Goal: Transaction & Acquisition: Purchase product/service

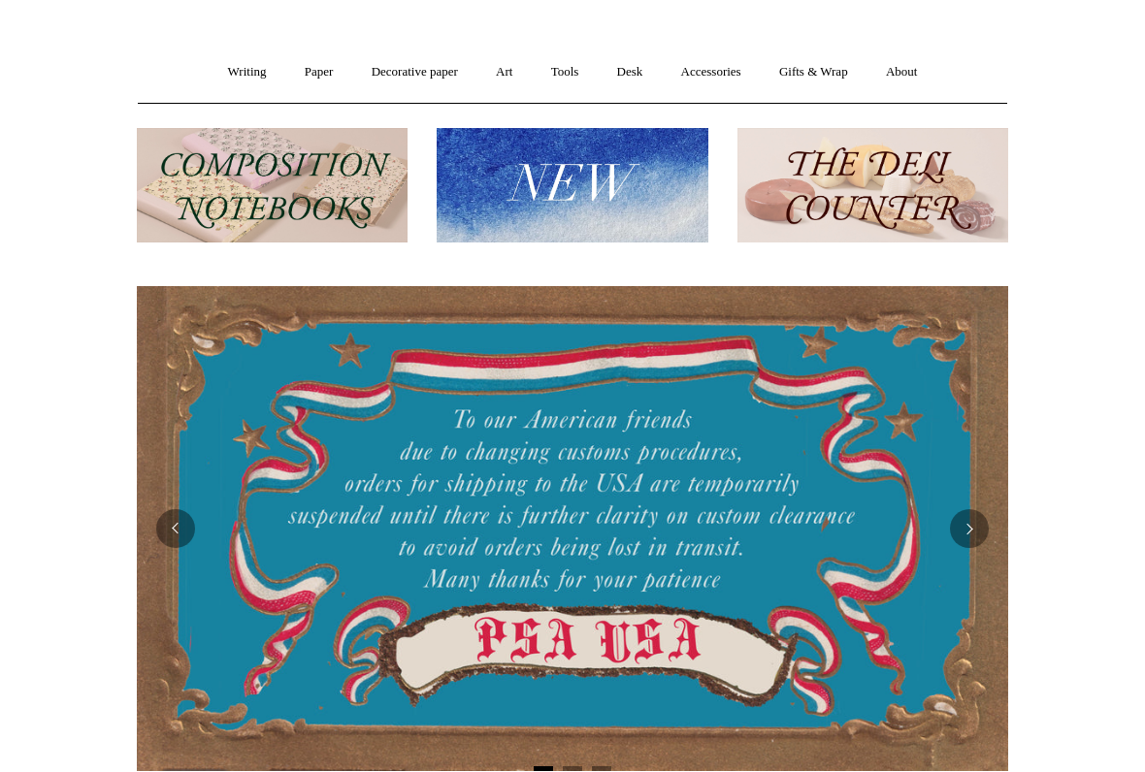
scroll to position [123, 0]
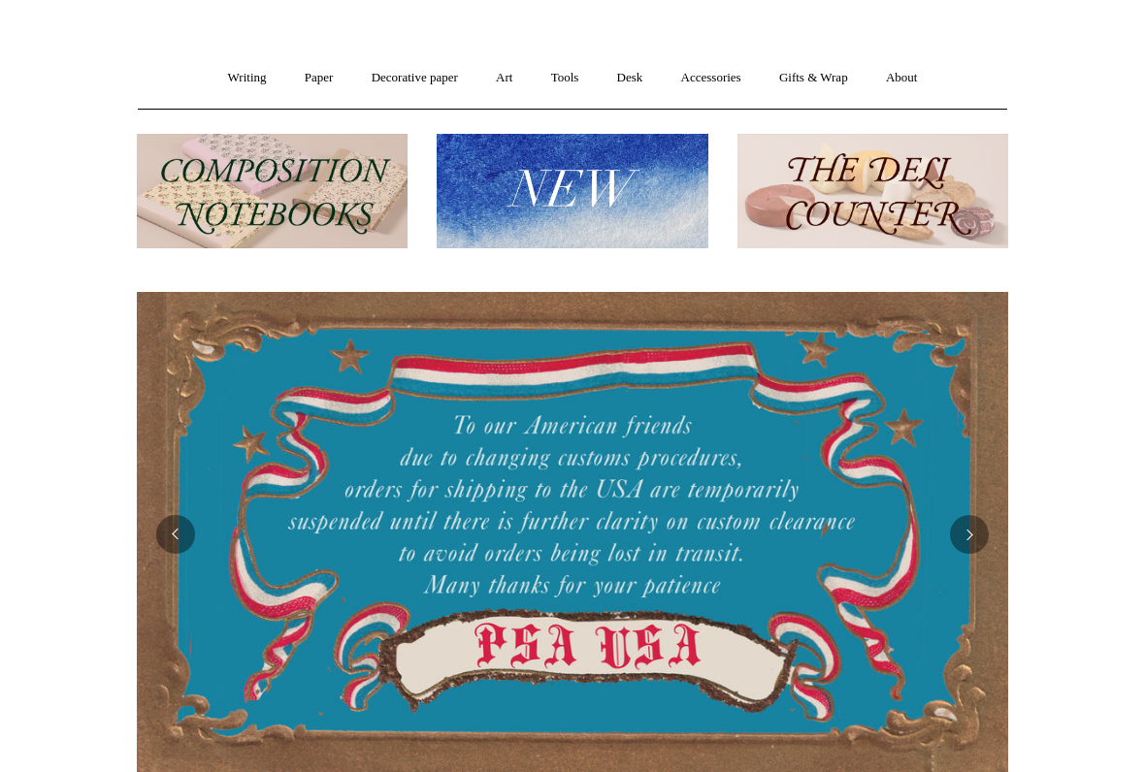
click at [359, 197] on img at bounding box center [272, 191] width 271 height 115
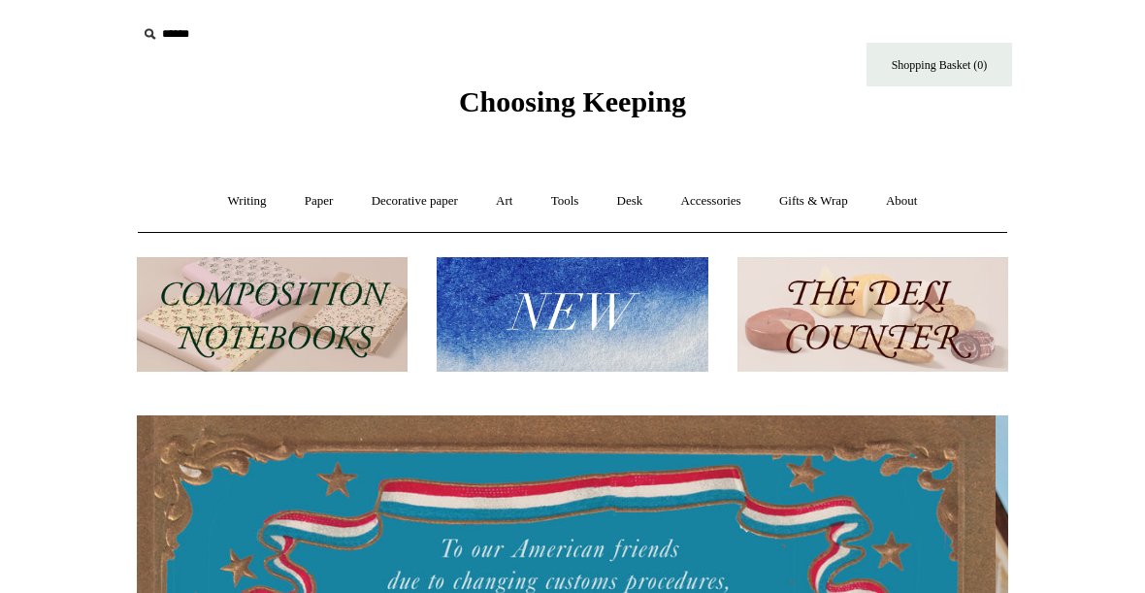
scroll to position [0, 0]
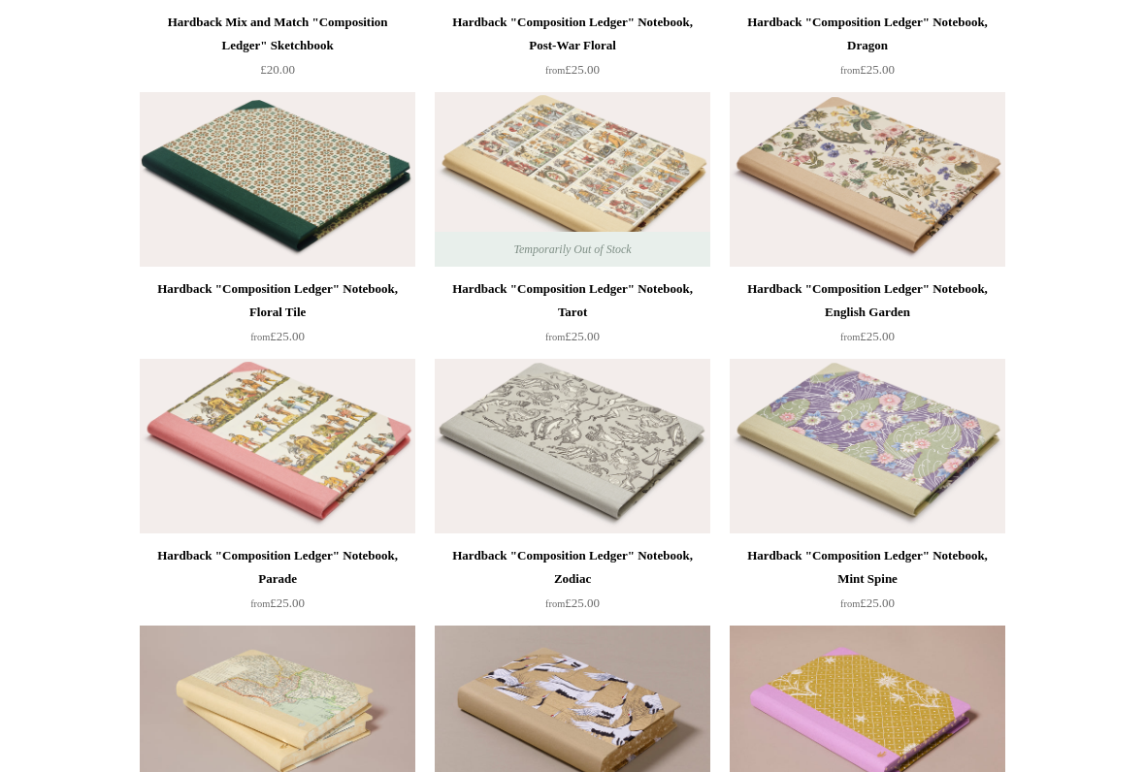
scroll to position [442, 0]
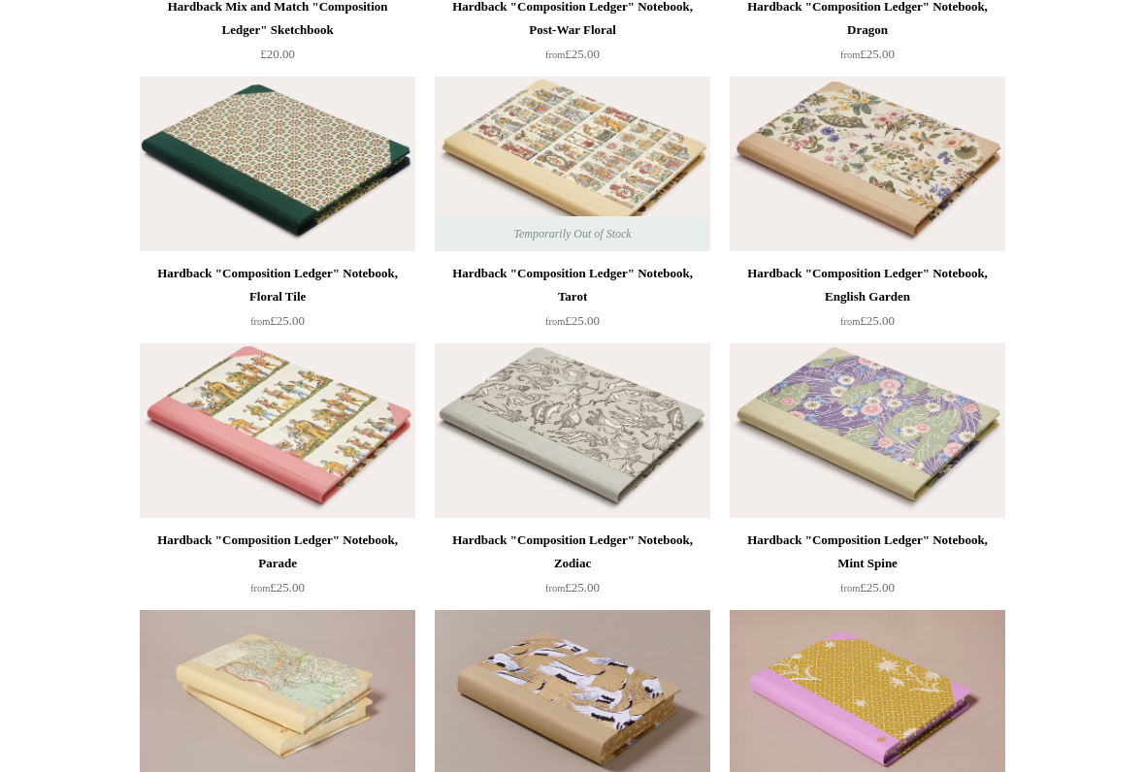
click at [617, 418] on img at bounding box center [573, 430] width 276 height 175
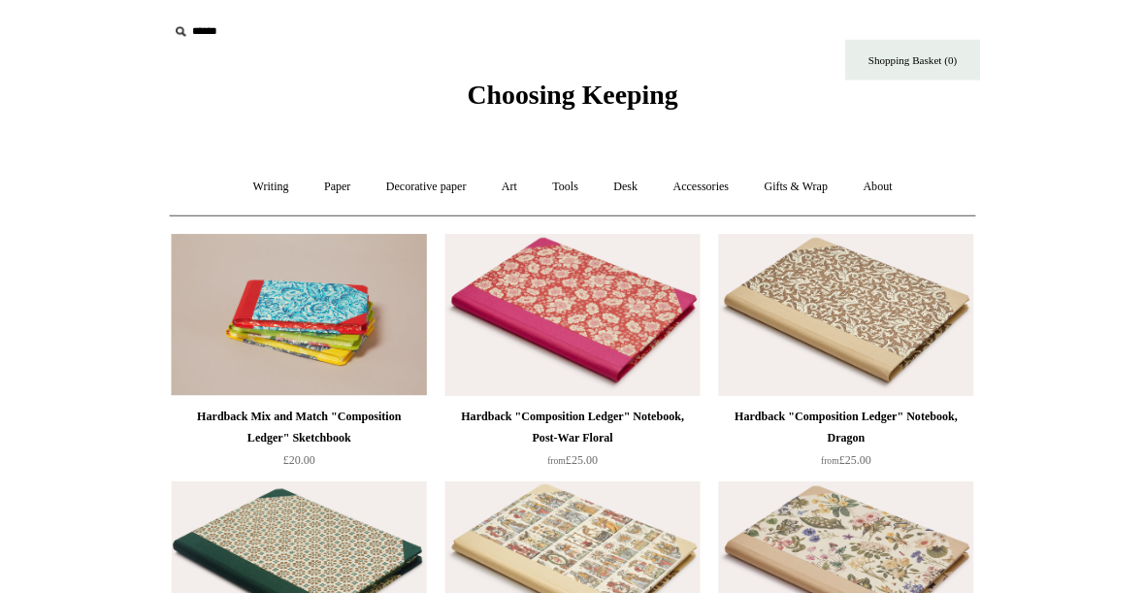
scroll to position [590, 0]
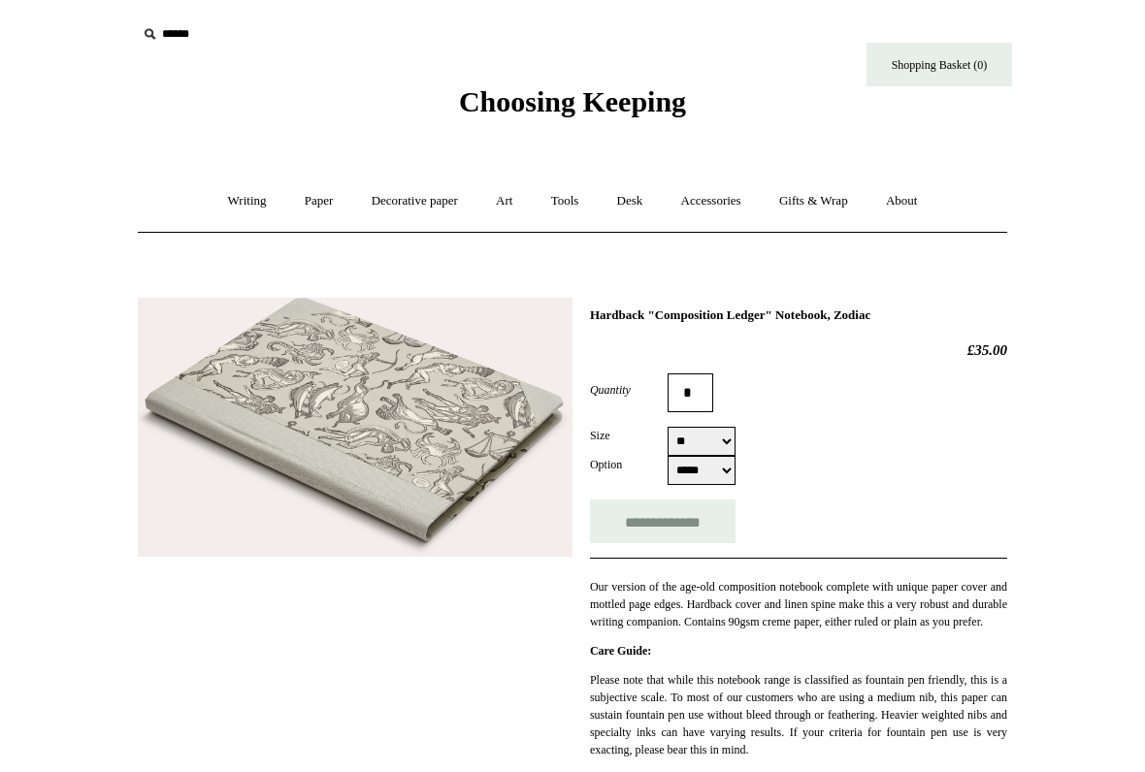
click at [474, 445] on img at bounding box center [355, 428] width 435 height 260
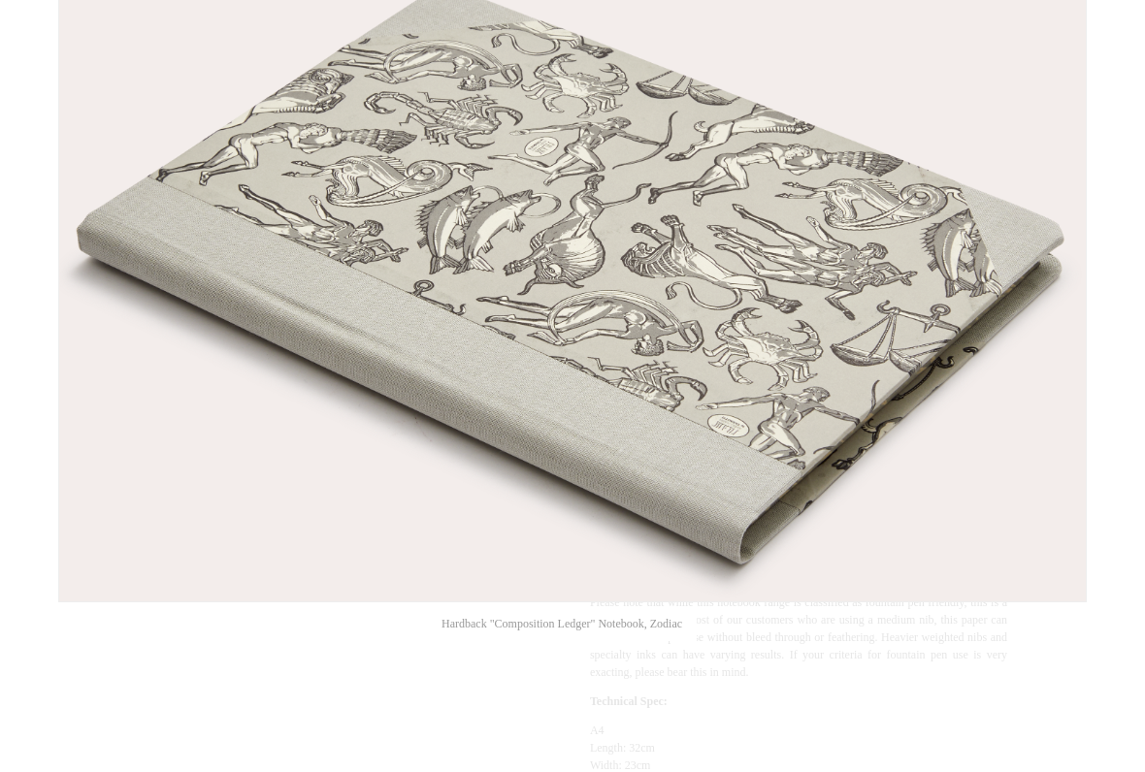
scroll to position [176, 0]
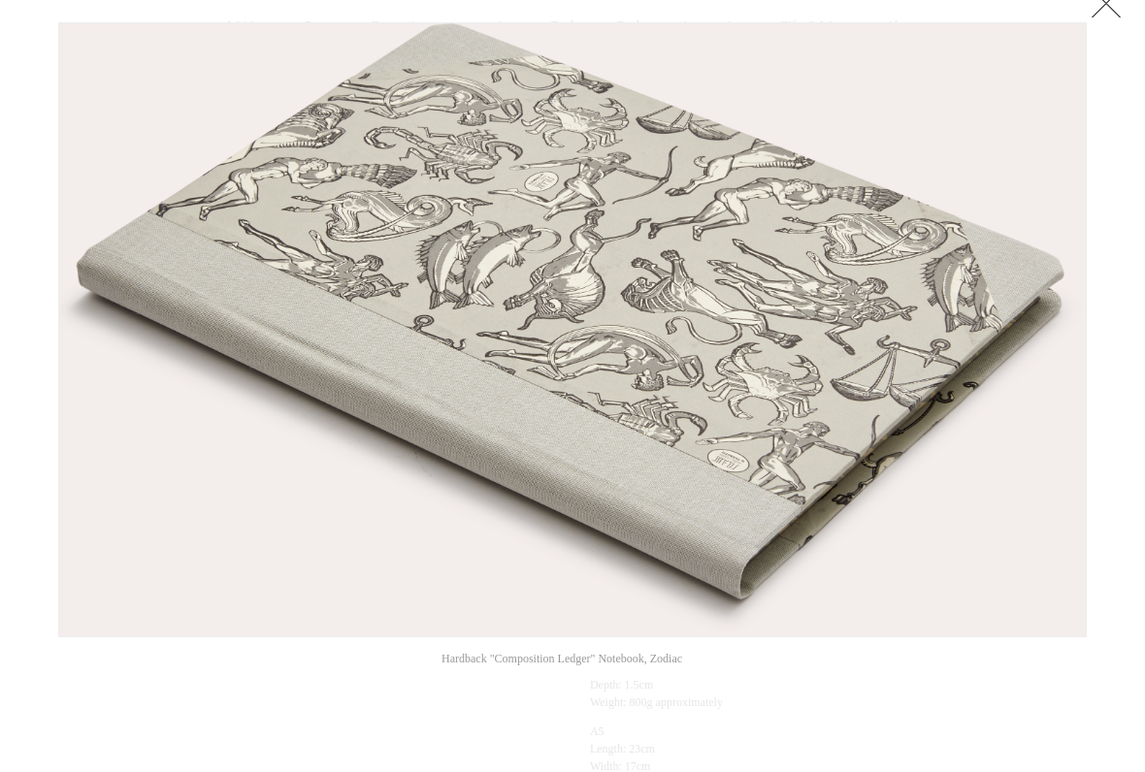
click at [915, 415] on img at bounding box center [572, 329] width 1026 height 613
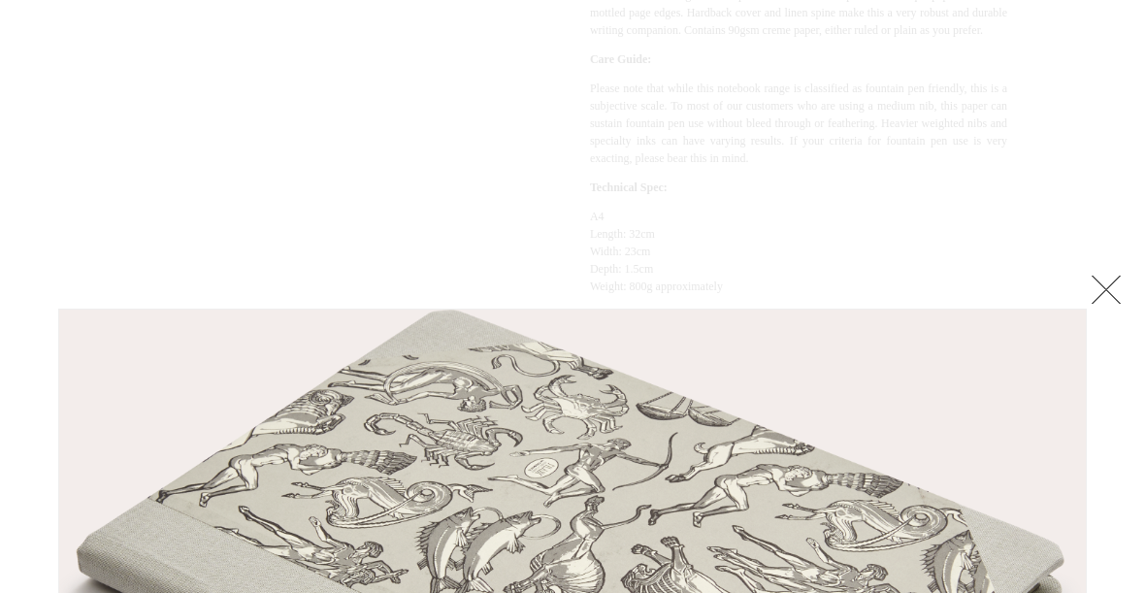
scroll to position [576, 0]
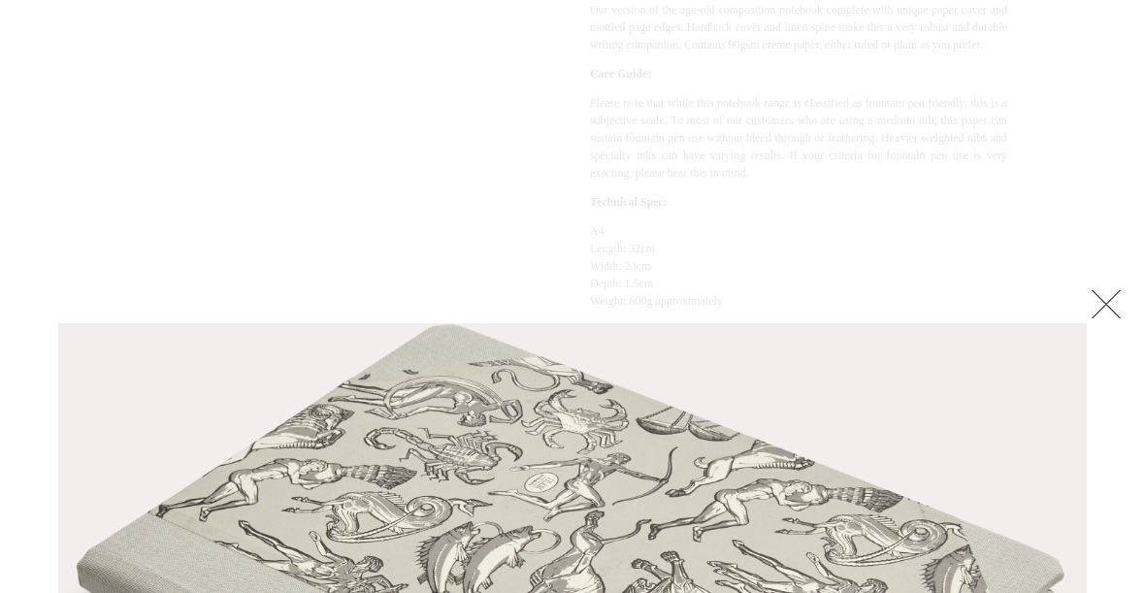
click at [1101, 297] on link at bounding box center [1106, 304] width 39 height 39
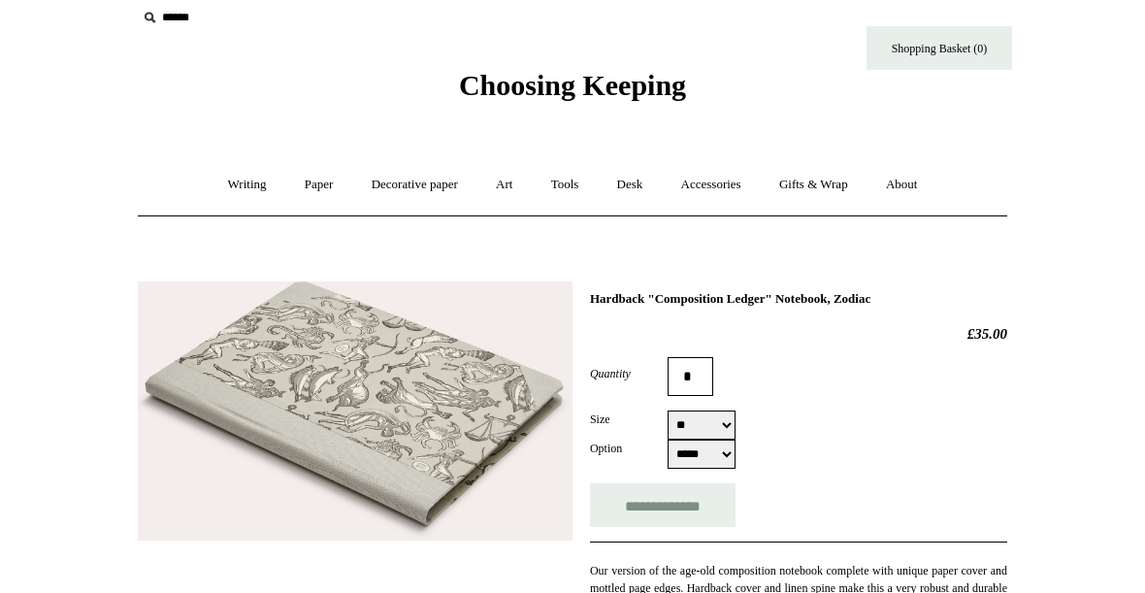
scroll to position [0, 0]
